Goal: Transaction & Acquisition: Purchase product/service

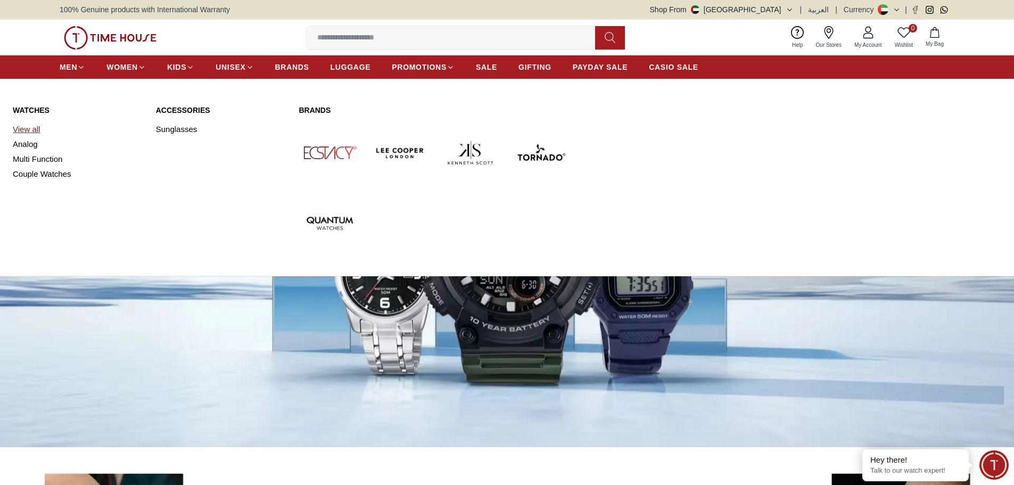
click at [40, 128] on link "View all" at bounding box center [78, 129] width 130 height 15
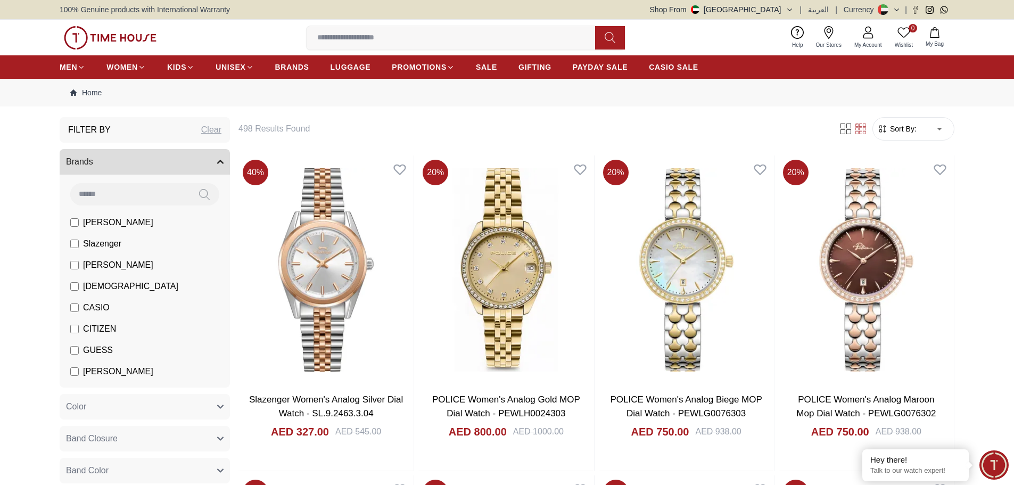
click at [905, 135] on form "Sort By: ​ ****** ​" at bounding box center [913, 128] width 82 height 23
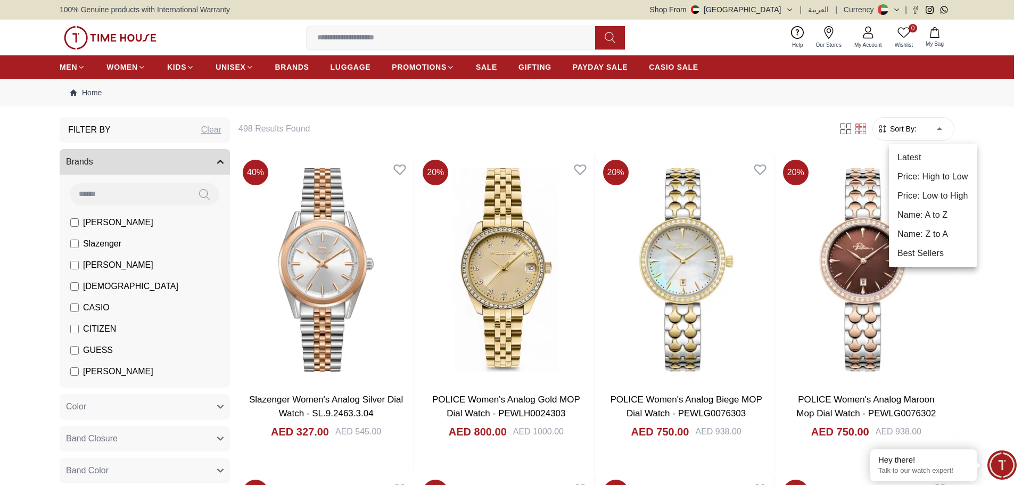
click at [929, 198] on li "Price: Low to High" at bounding box center [933, 195] width 88 height 19
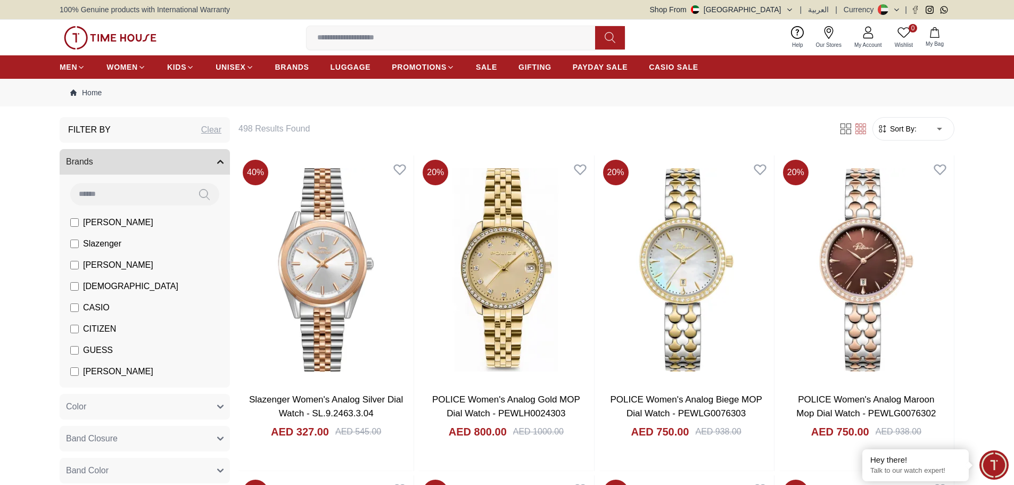
type input "*"
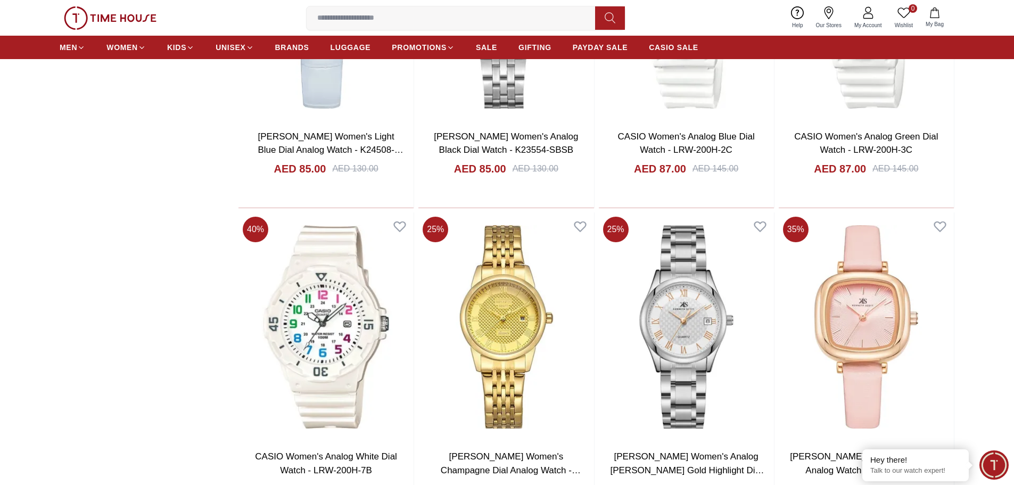
scroll to position [1224, 0]
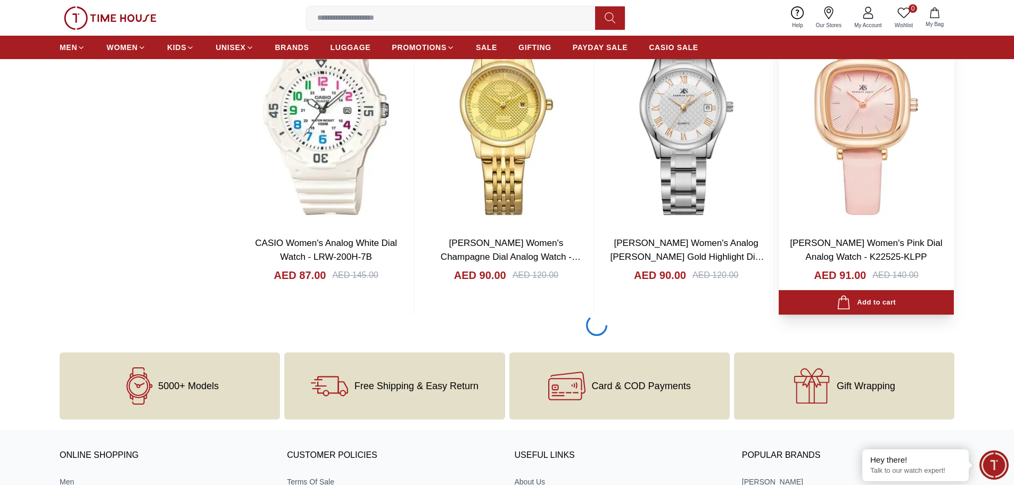
scroll to position [1597, 0]
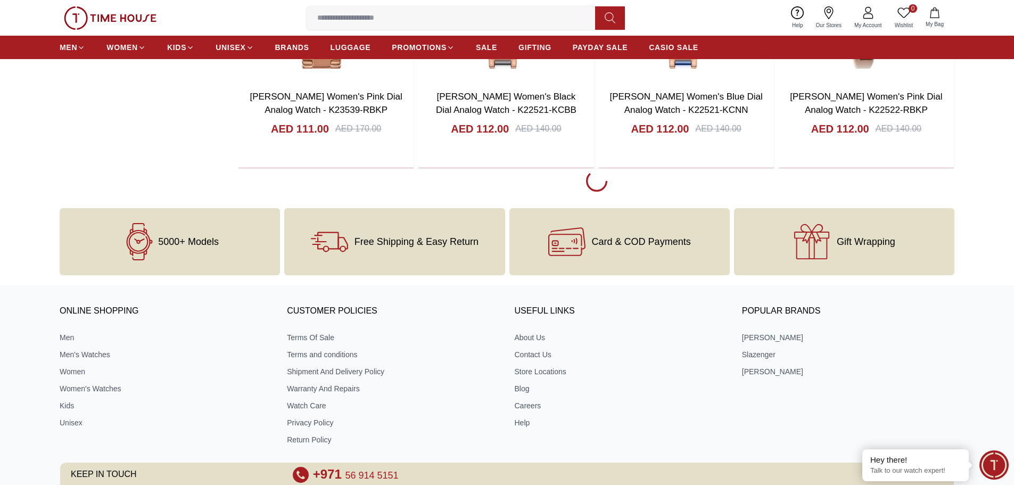
scroll to position [4790, 0]
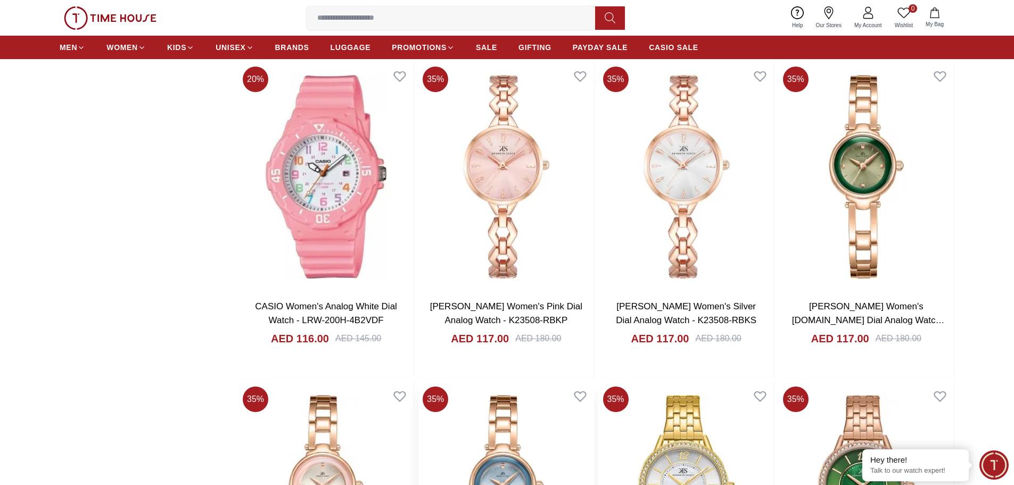
scroll to position [5801, 0]
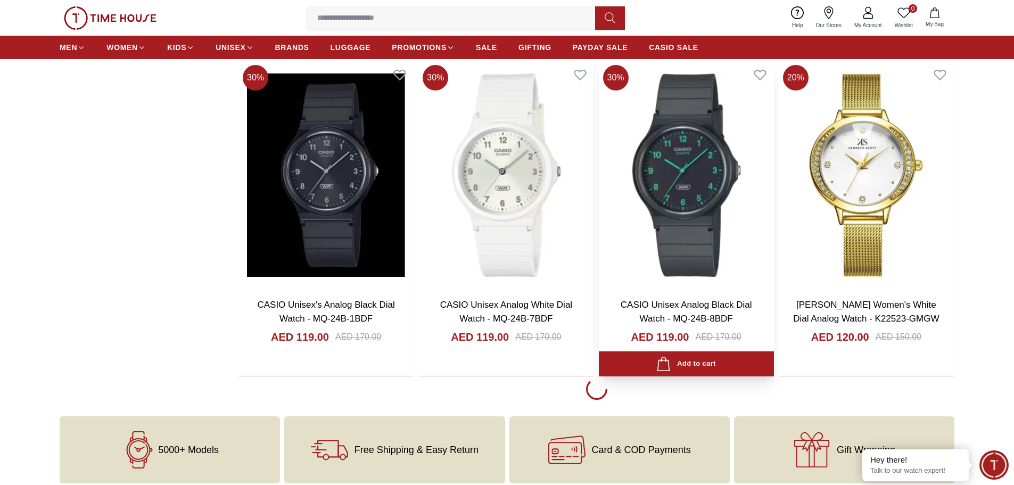
scroll to position [7877, 0]
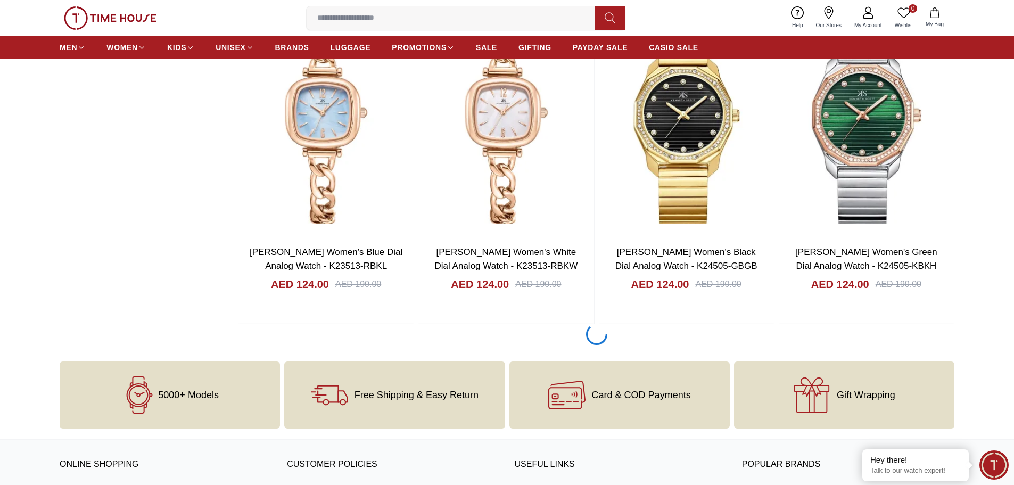
scroll to position [9634, 0]
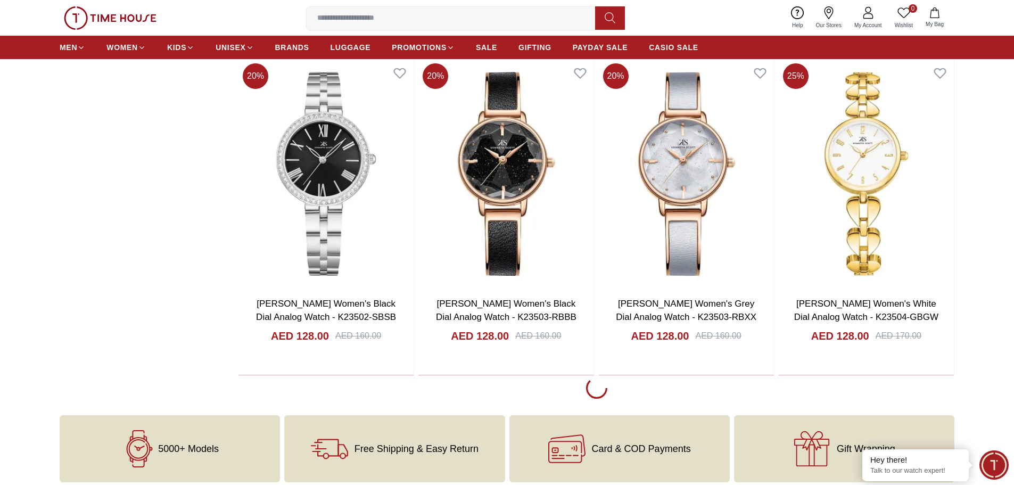
scroll to position [11124, 0]
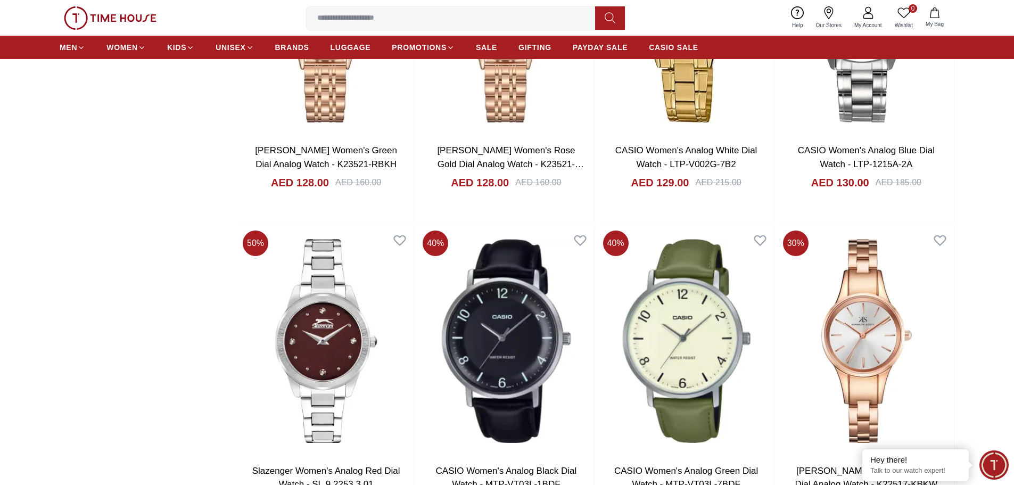
scroll to position [12614, 0]
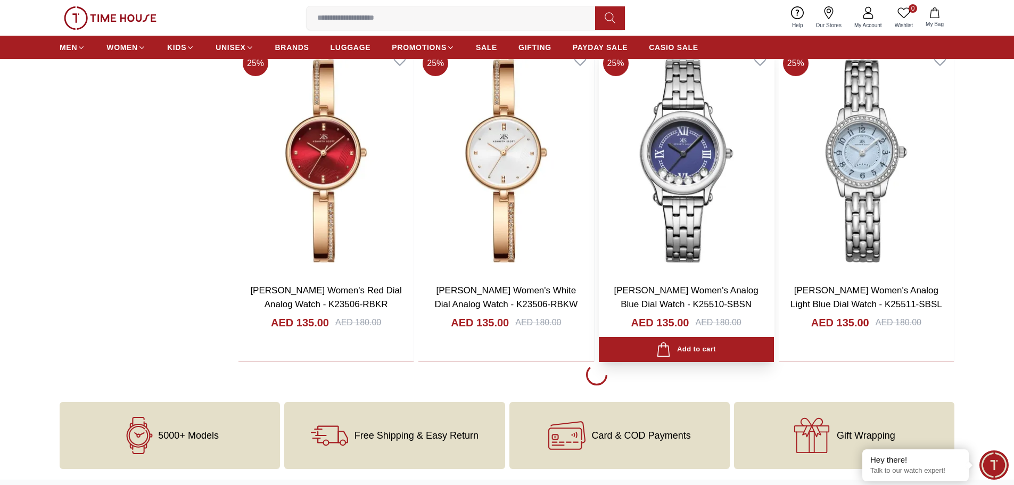
scroll to position [14211, 0]
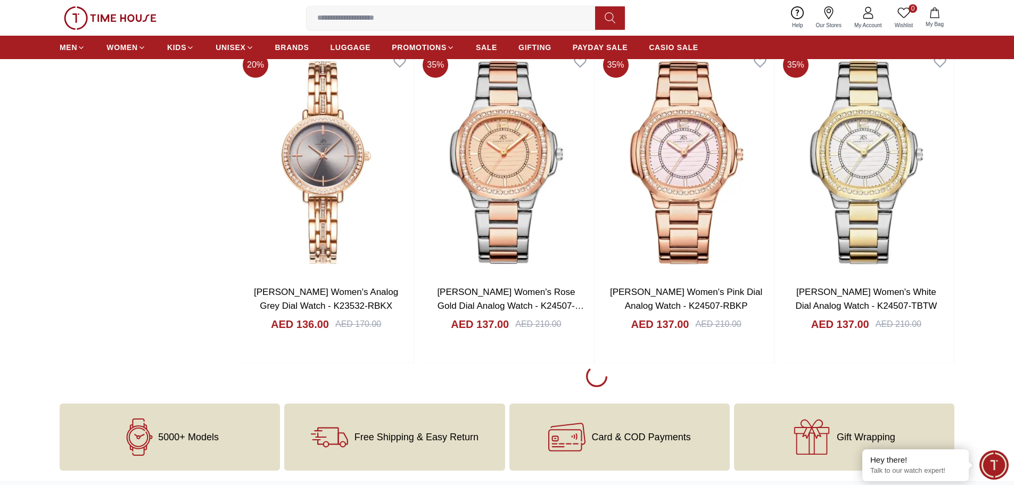
scroll to position [15914, 0]
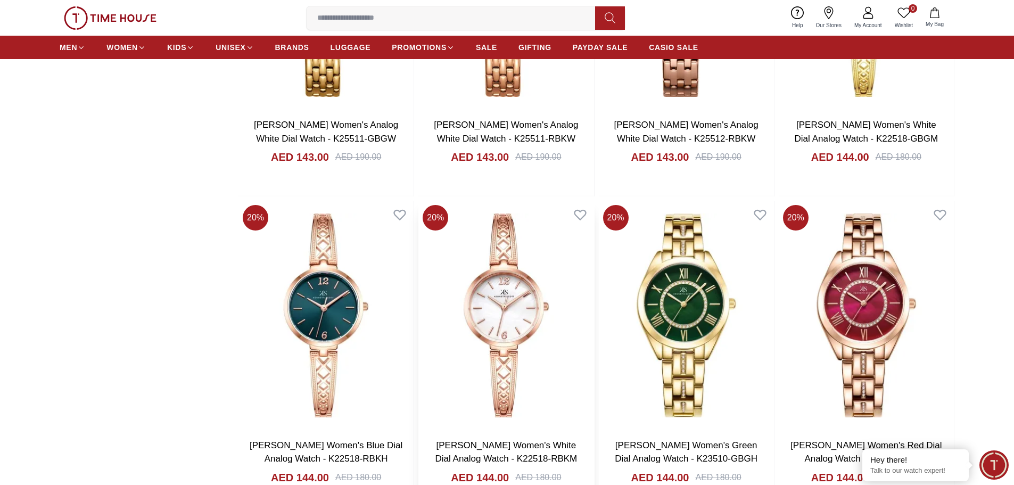
scroll to position [17511, 0]
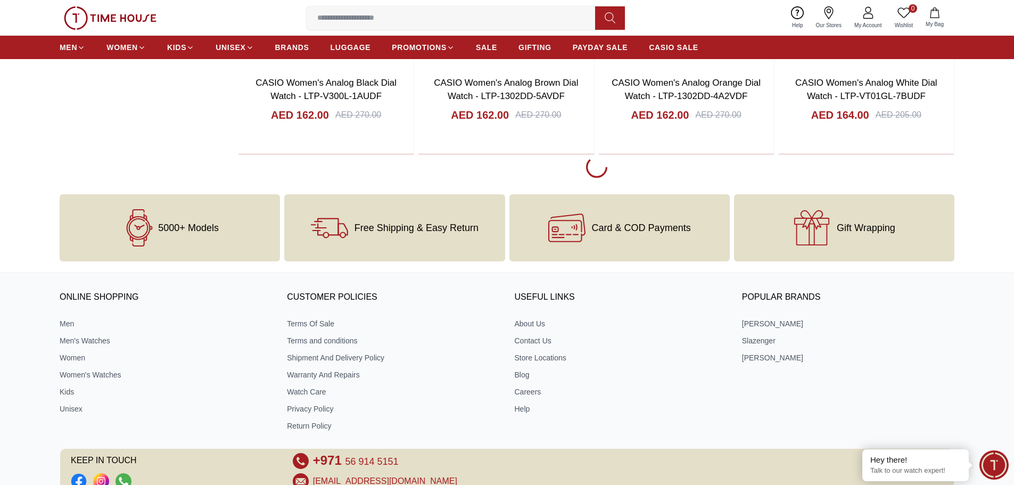
scroll to position [19323, 0]
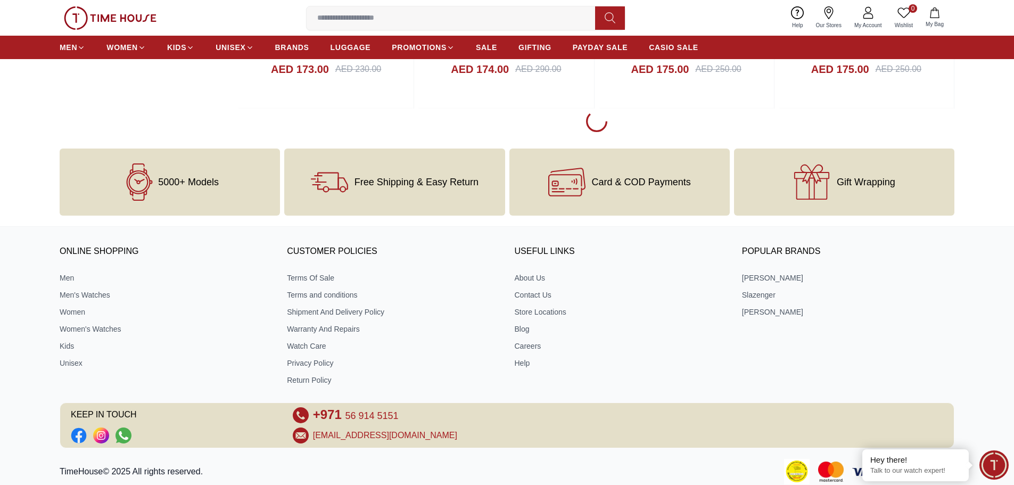
scroll to position [20866, 0]
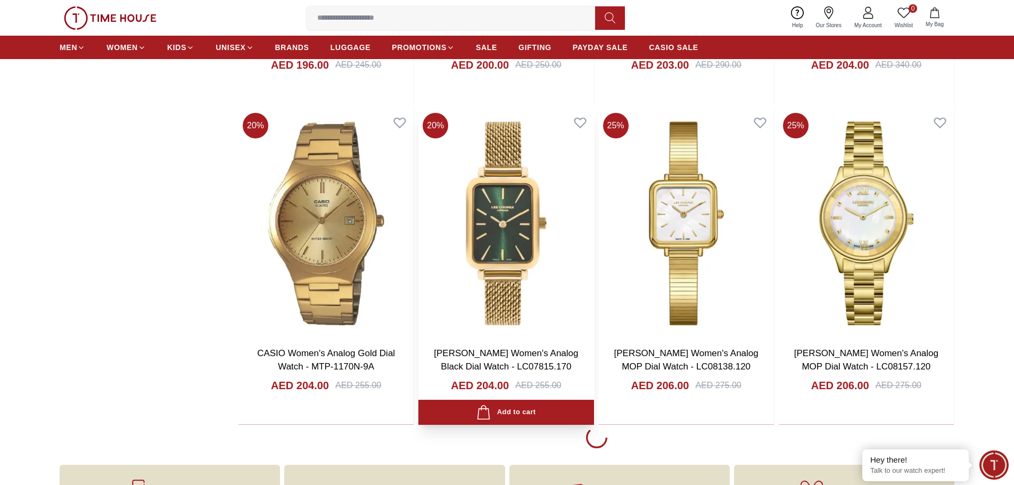
scroll to position [23953, 0]
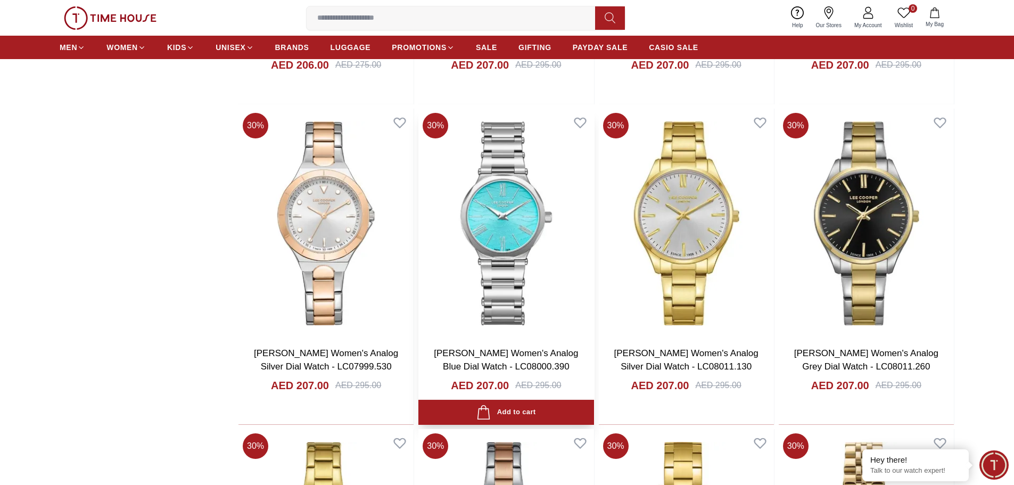
scroll to position [24645, 0]
